Goal: Navigation & Orientation: Go to known website

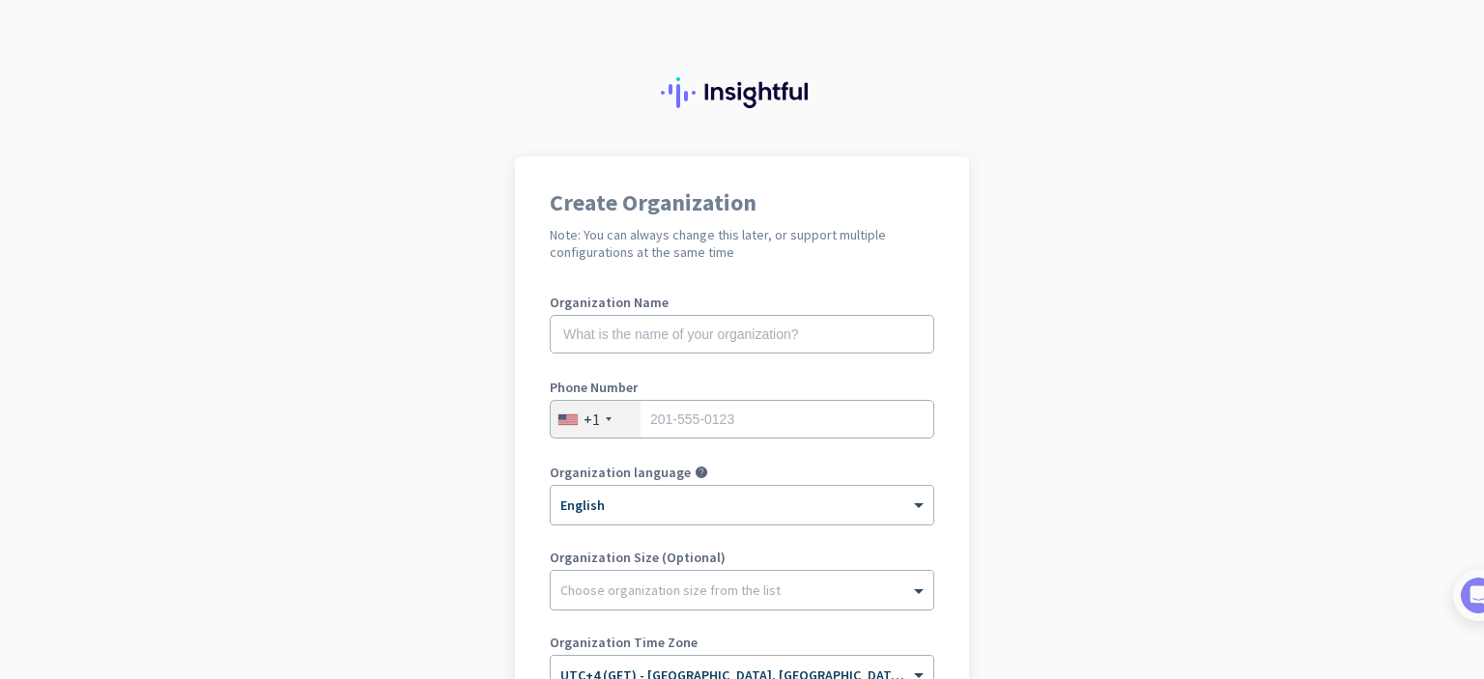
scroll to position [313, 0]
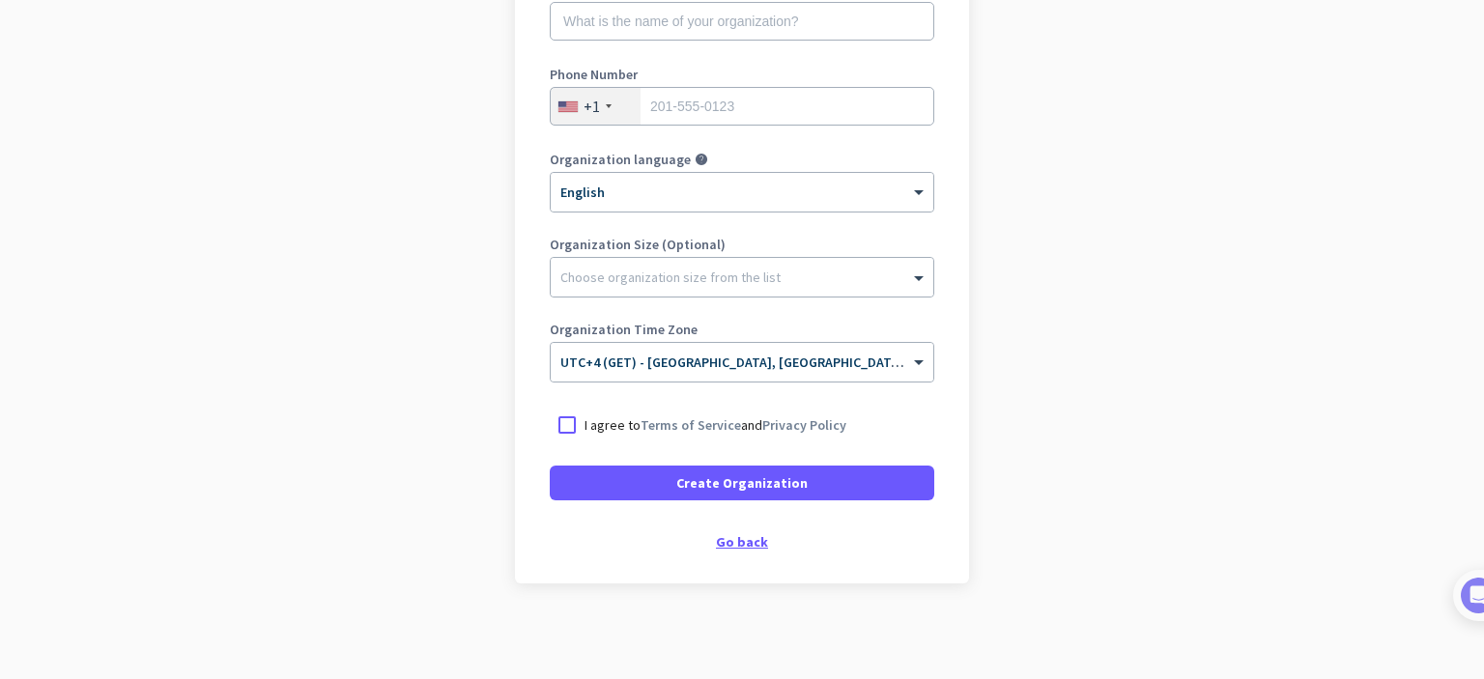
click at [728, 543] on div "Go back" at bounding box center [742, 542] width 385 height 14
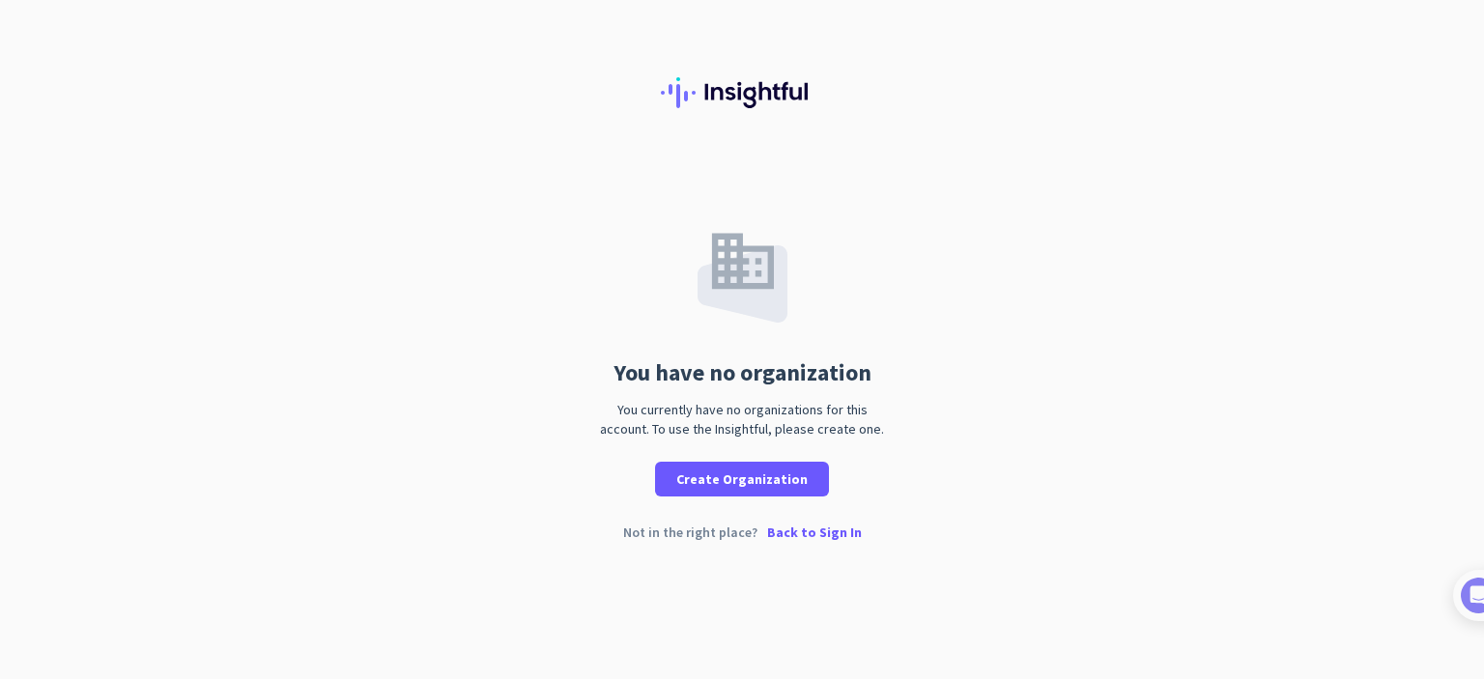
click at [738, 532] on div "Not in the right place? Back to Sign In" at bounding box center [742, 548] width 1484 height 44
click at [820, 532] on p "Back to Sign In" at bounding box center [814, 533] width 95 height 14
